Goal: Information Seeking & Learning: Learn about a topic

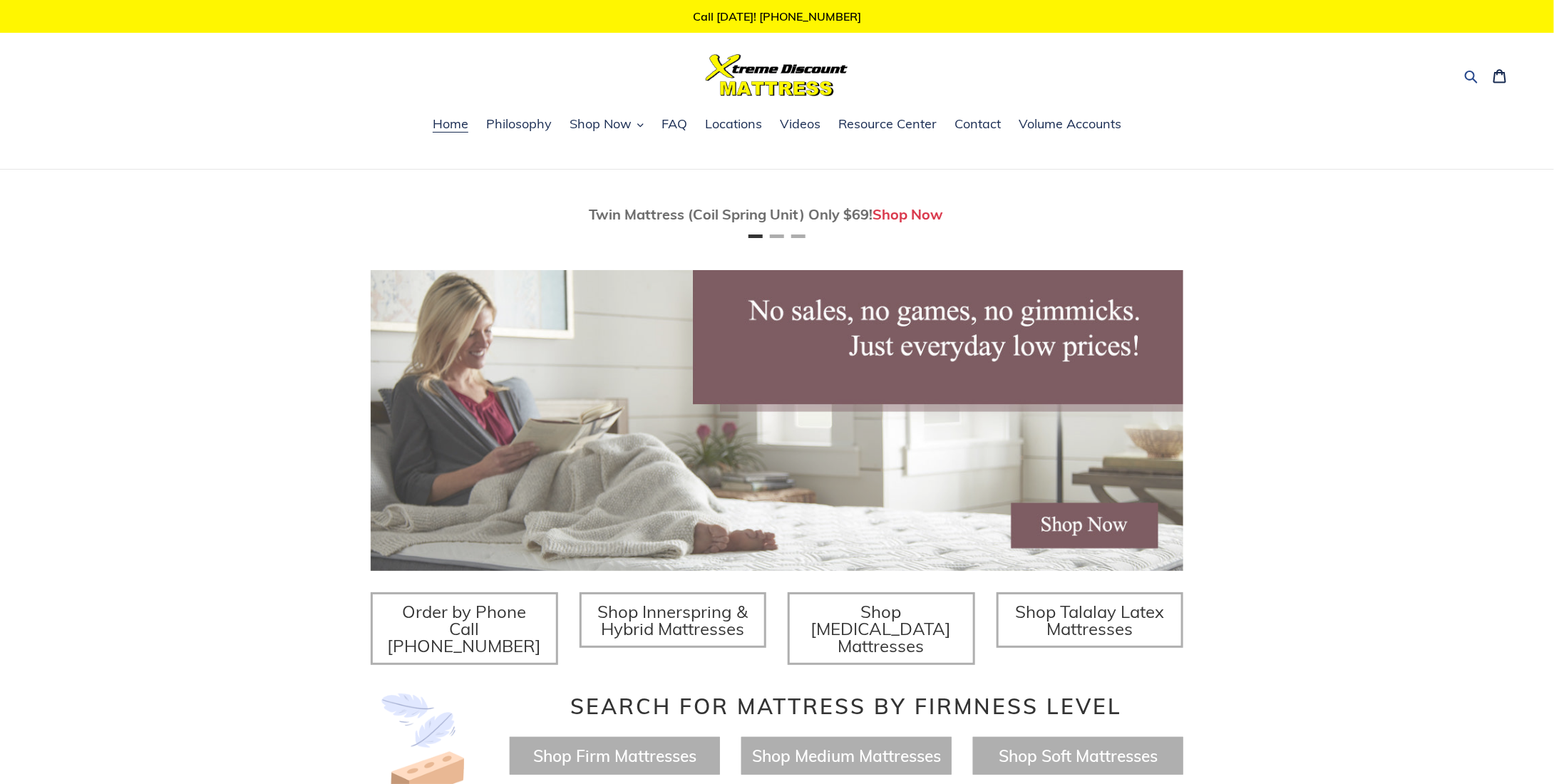
click at [1466, 73] on icon "button" at bounding box center [1471, 77] width 13 height 13
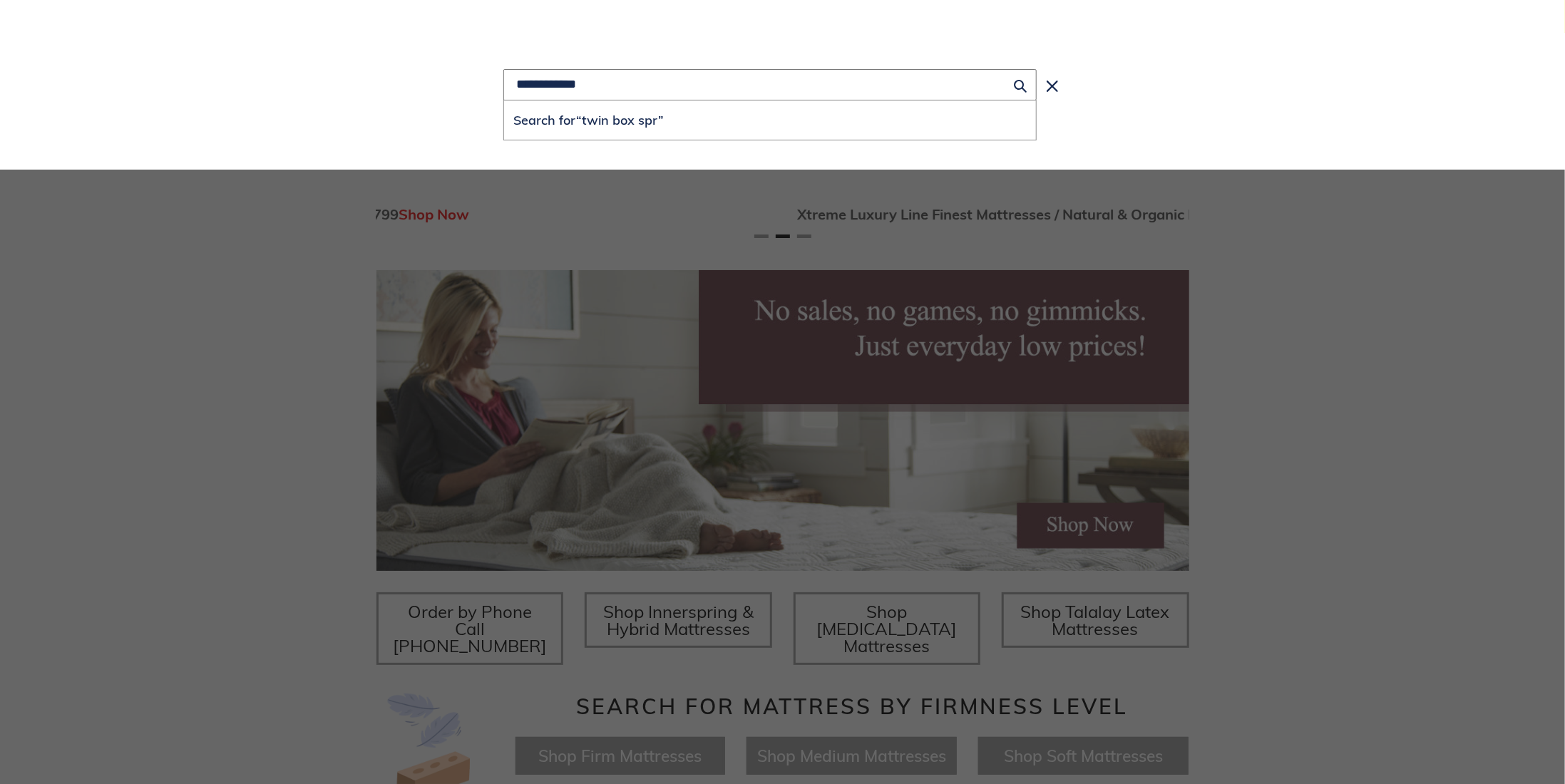
scroll to position [0, 1626]
type input "**********"
click at [504, 100] on button "Search for “twin box spring”" at bounding box center [769, 120] width 532 height 39
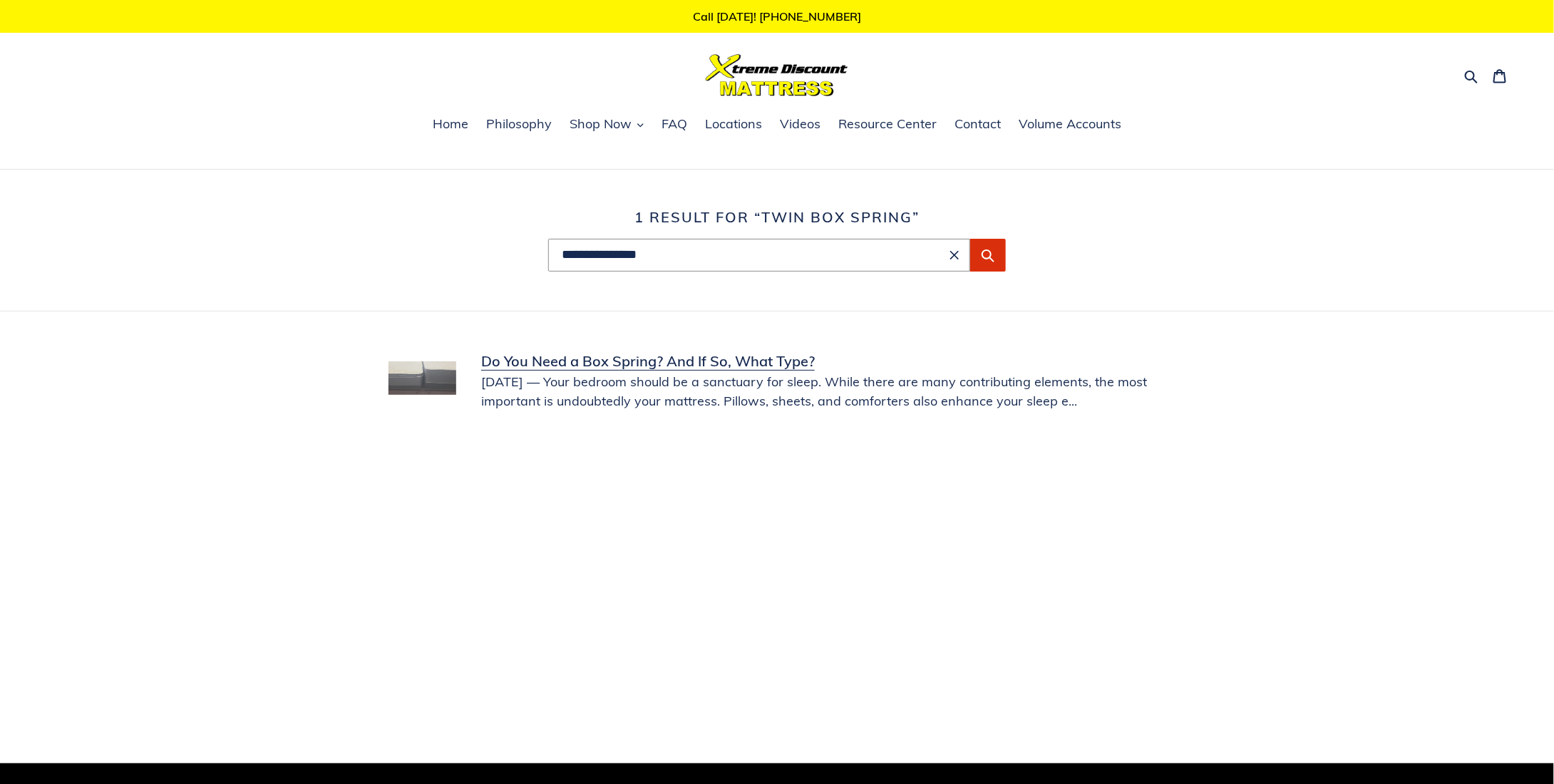
click at [684, 369] on link "Do You Need a Box Spring? And If So, What Type?" at bounding box center [777, 381] width 777 height 60
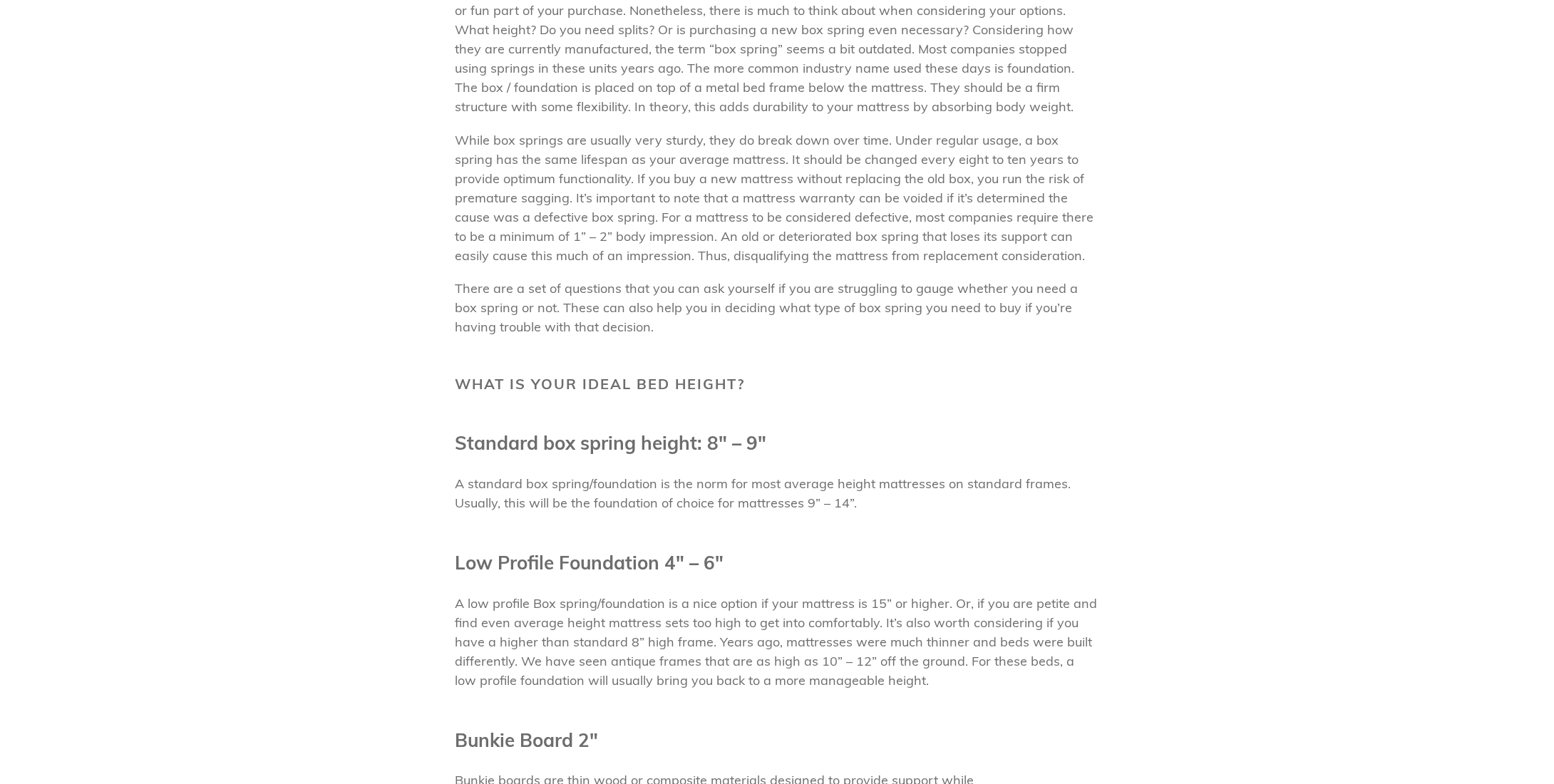
scroll to position [356, 0]
